Goal: Task Accomplishment & Management: Manage account settings

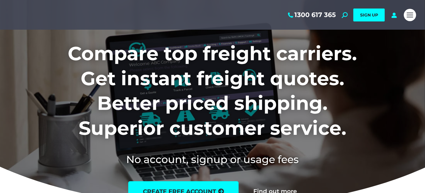
click at [0, 0] on link "Login" at bounding box center [0, 0] width 0 height 0
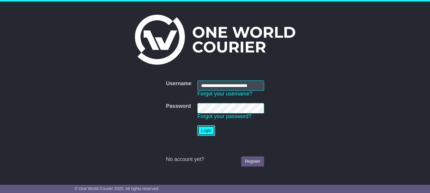
click at [205, 131] on button "Login" at bounding box center [206, 130] width 18 height 10
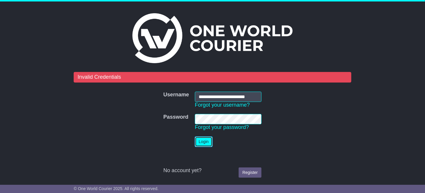
click at [205, 140] on button "Login" at bounding box center [204, 142] width 18 height 10
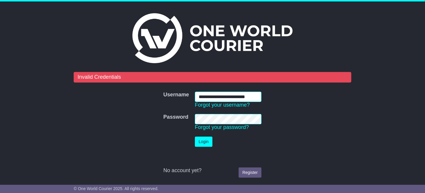
click at [247, 92] on input "**********" at bounding box center [228, 97] width 67 height 10
type input "**********"
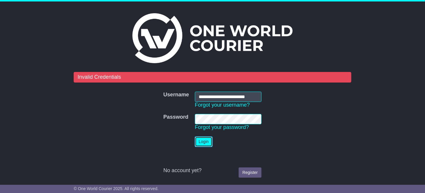
click at [208, 141] on button "Login" at bounding box center [204, 142] width 18 height 10
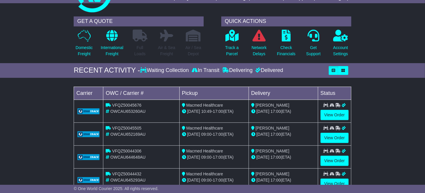
scroll to position [29, 0]
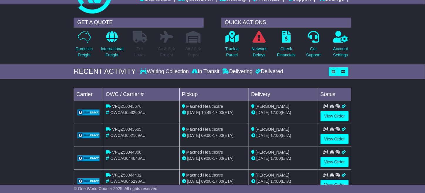
click at [252, 70] on div "Delivering" at bounding box center [237, 71] width 33 height 6
click at [333, 70] on icon "button" at bounding box center [334, 72] width 4 height 4
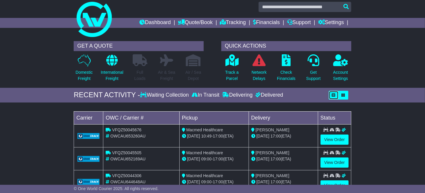
scroll to position [0, 0]
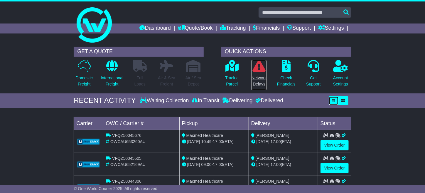
click at [257, 63] on icon at bounding box center [258, 66] width 13 height 12
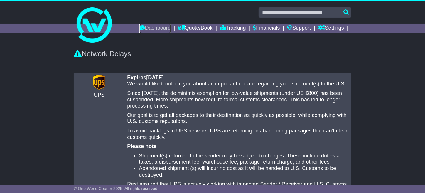
click at [146, 28] on link "Dashboard" at bounding box center [154, 28] width 31 height 10
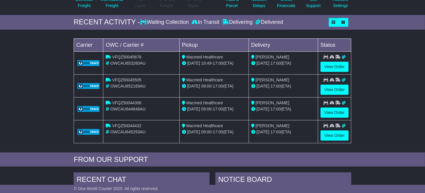
scroll to position [54, 0]
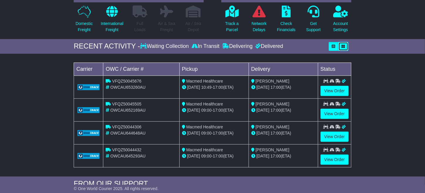
click at [343, 45] on icon "button" at bounding box center [344, 47] width 4 height 4
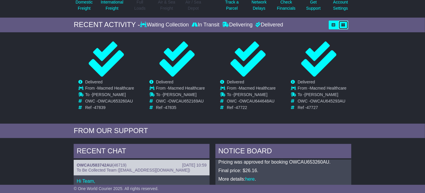
scroll to position [25, 0]
